Goal: Browse casually

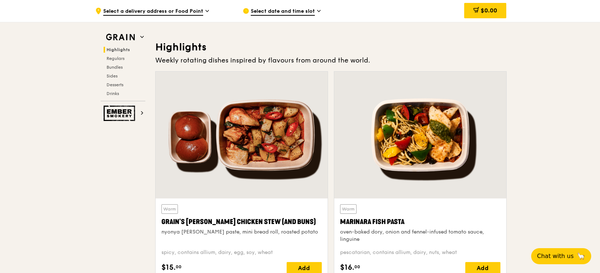
scroll to position [390, 0]
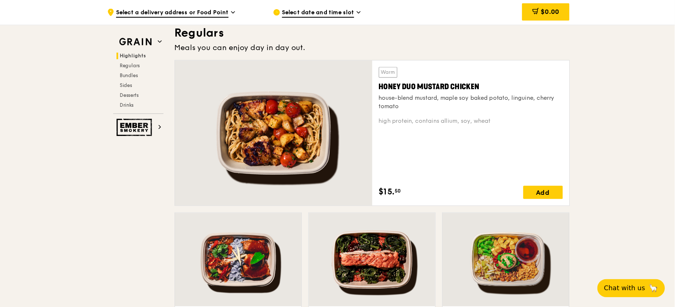
scroll to position [433, 0]
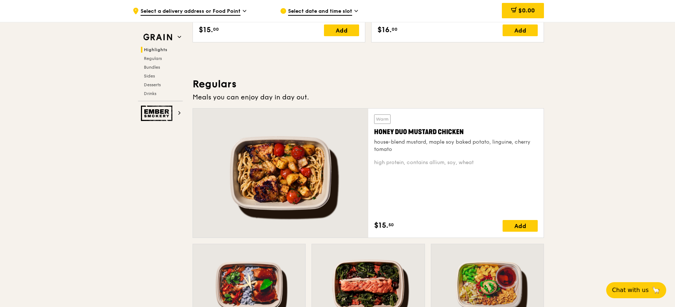
drag, startPoint x: 673, startPoint y: 60, endPoint x: 673, endPoint y: 64, distance: 4.0
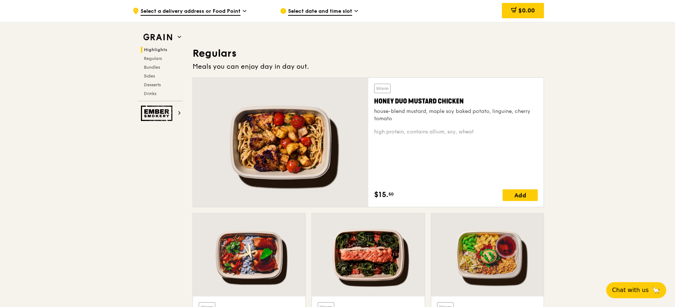
scroll to position [480, 0]
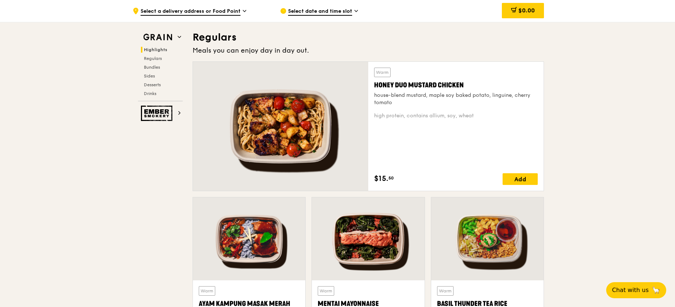
drag, startPoint x: 619, startPoint y: 145, endPoint x: 634, endPoint y: 150, distance: 16.1
